Goal: Transaction & Acquisition: Obtain resource

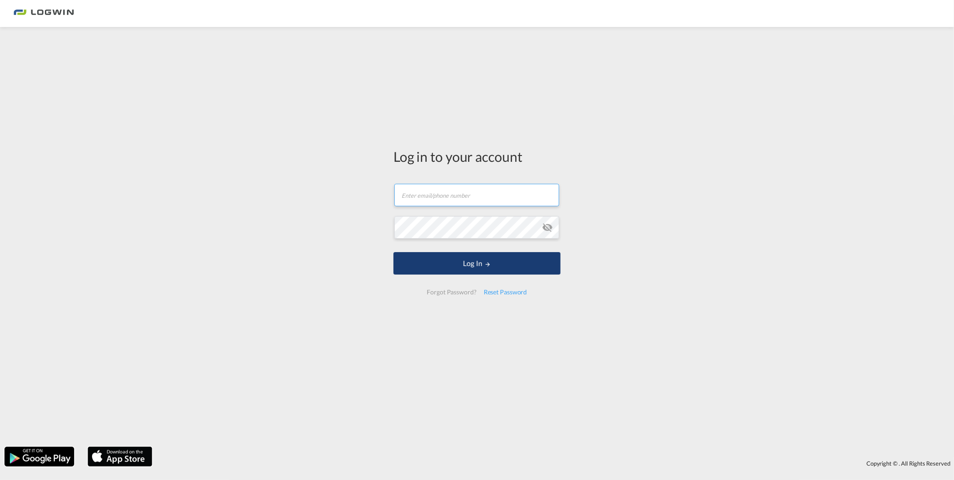
type input "[PERSON_NAME][EMAIL_ADDRESS][PERSON_NAME][DOMAIN_NAME]"
click at [478, 268] on button "Log In" at bounding box center [477, 263] width 167 height 22
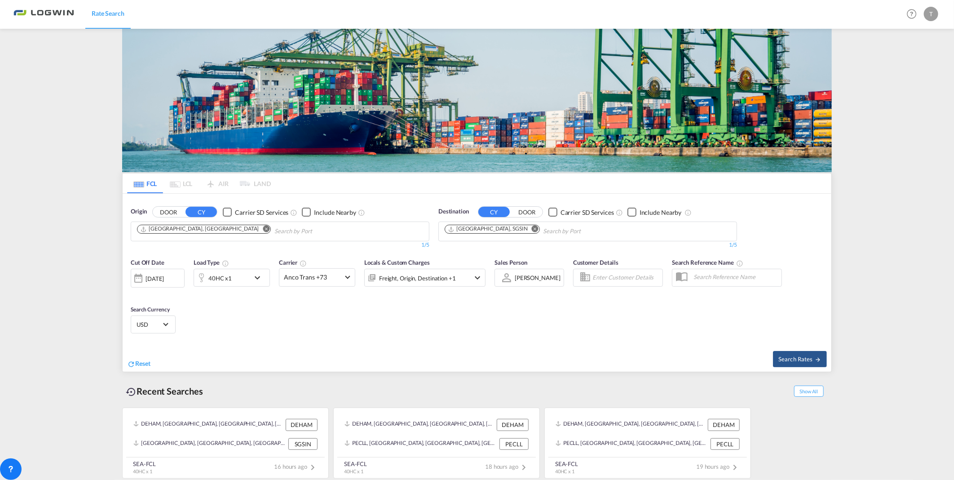
click at [508, 94] on img at bounding box center [477, 100] width 710 height 143
click at [532, 228] on md-icon "Remove" at bounding box center [535, 229] width 7 height 7
click at [524, 234] on input "Chips input." at bounding box center [487, 231] width 85 height 14
type input "hamad"
click at [501, 271] on div "Hamad [GEOGRAPHIC_DATA] QAHMD" at bounding box center [514, 279] width 171 height 27
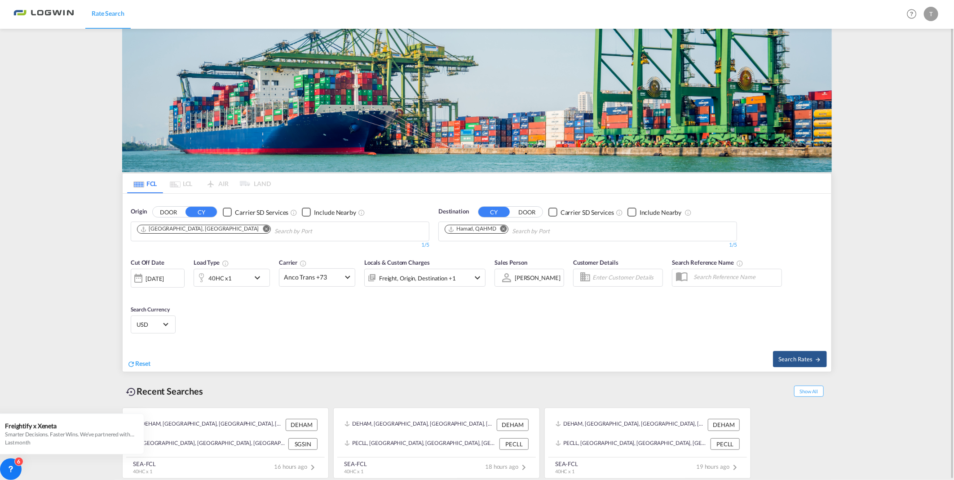
click at [254, 273] on md-icon "icon-chevron-down" at bounding box center [259, 277] width 15 height 11
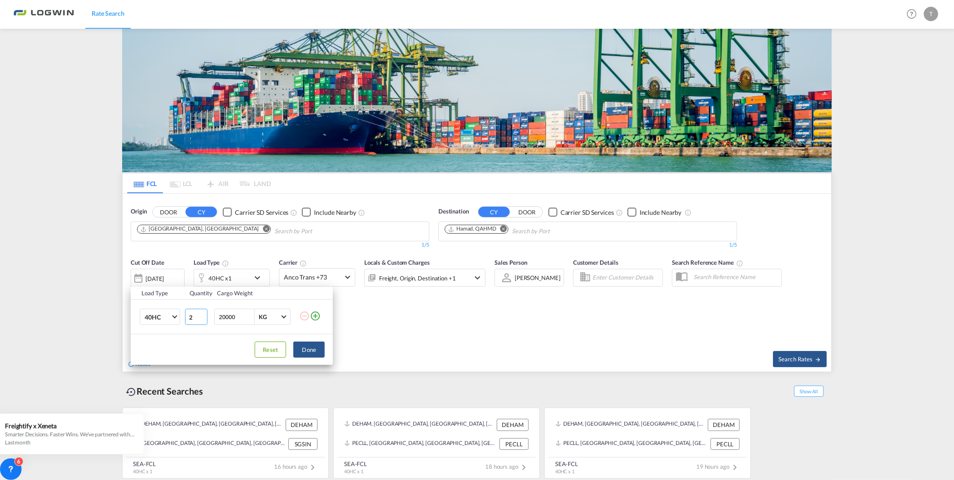
type input "2"
click at [203, 316] on input "2" at bounding box center [196, 317] width 22 height 16
click at [313, 316] on md-icon "icon-plus-circle-outline" at bounding box center [315, 315] width 11 height 11
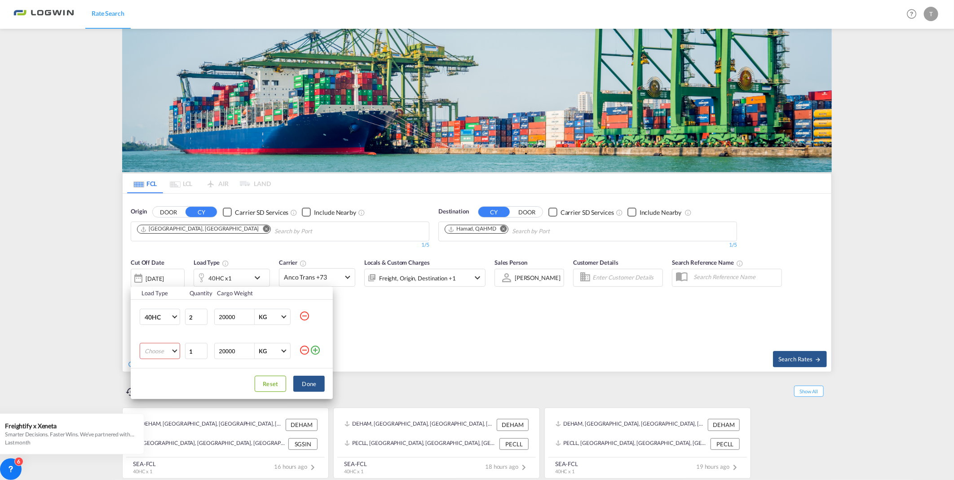
click at [173, 350] on md-select "Choose 20GP 40GP 40HC 45HC 20RE 40RE 40HR 20OT 40OT 20FR 40FR 40NR 20NR 45S 20T…" at bounding box center [160, 351] width 40 height 16
drag, startPoint x: 164, startPoint y: 349, endPoint x: 186, endPoint y: 360, distance: 24.5
click at [164, 349] on md-option "20GP" at bounding box center [167, 352] width 61 height 22
drag, startPoint x: 243, startPoint y: 353, endPoint x: 191, endPoint y: 347, distance: 52.4
click at [191, 347] on tr "20GP 1 20000 KG KG" at bounding box center [232, 351] width 202 height 34
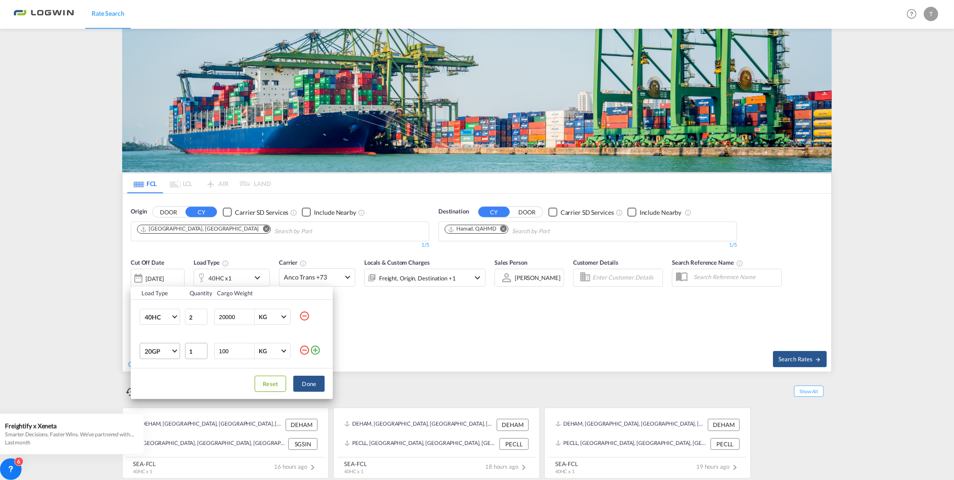
type input "1000"
click at [313, 385] on button "Done" at bounding box center [308, 384] width 31 height 16
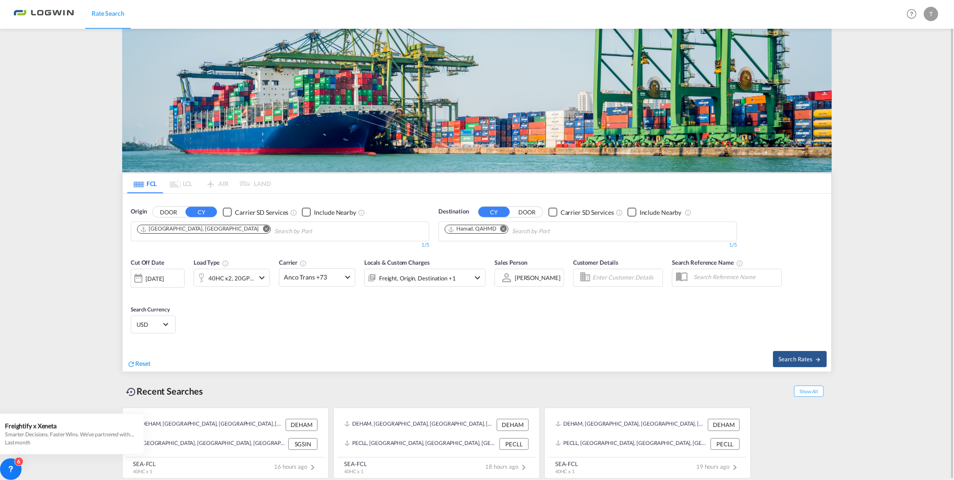
click at [361, 338] on div "Cut Off Date [DATE] [DATE] Load Type 40HC x2, 20GP x1 Carrier Anco Trans +73 On…" at bounding box center [477, 297] width 709 height 88
click at [792, 366] on button "Search Rates" at bounding box center [800, 359] width 54 height 16
type input "DEHAM to QAHMD / [DATE]"
